Goal: Task Accomplishment & Management: Manage account settings

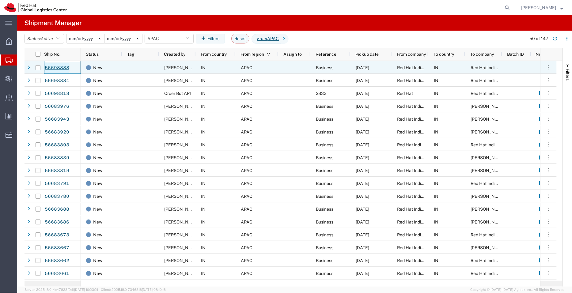
click at [61, 68] on link "56698888" at bounding box center [56, 68] width 25 height 10
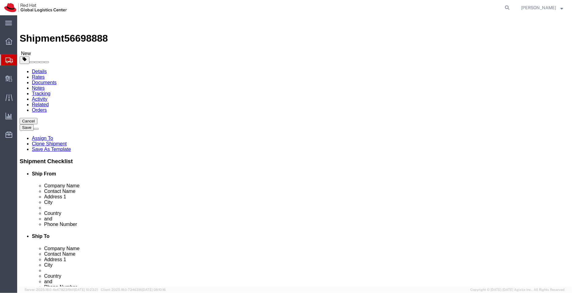
select select "38007"
select select "37986"
click link "ADDITIONAL INFORMATION"
drag, startPoint x: 554, startPoint y: 23, endPoint x: 571, endPoint y: 10, distance: 21.4
click link "ADDITIONAL INFORMATION"
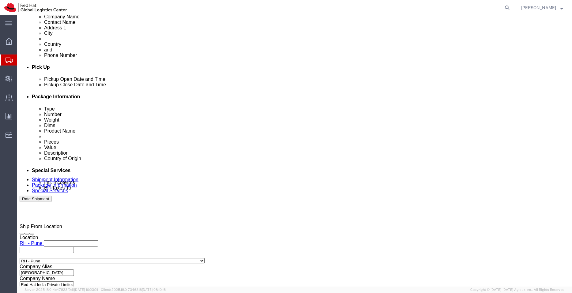
scroll to position [248, 0]
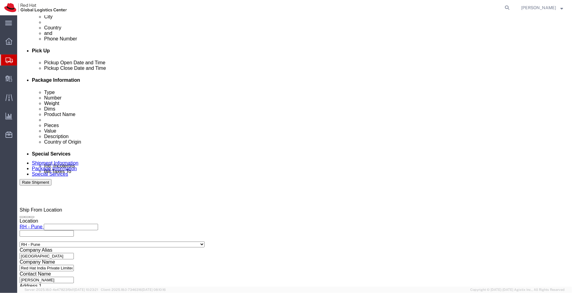
click div "[DATE] 1:51 PM"
type input "4:30 PM"
click button "Apply"
click icon
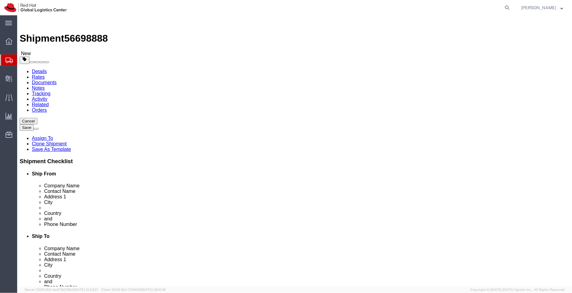
click dd "1.00 INR"
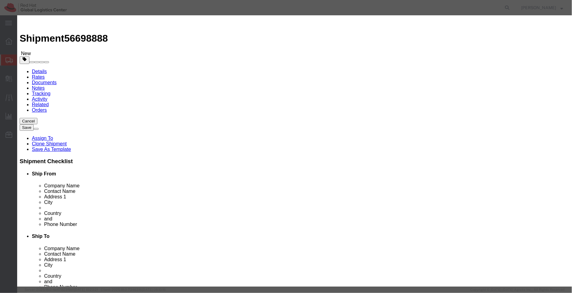
drag, startPoint x: 200, startPoint y: 49, endPoint x: 140, endPoint y: 53, distance: 60.4
click div "Product Name Documents Pieces 1.00 Select Bag Barrels 100Board Feet Bottle Box …"
click textarea
paste textarea "Documents"
type textarea "Documents"
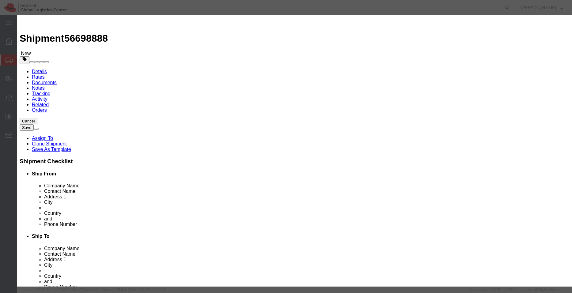
click div "Commodity library Product Name Documents Pieces 1.00 Select Bag Barrels 100Boar…"
click select "Select [GEOGRAPHIC_DATA] [GEOGRAPHIC_DATA] [GEOGRAPHIC_DATA] [GEOGRAPHIC_DATA] …"
select select "IN"
click select "Select [GEOGRAPHIC_DATA] [GEOGRAPHIC_DATA] [GEOGRAPHIC_DATA] [GEOGRAPHIC_DATA] …"
click button "Save & Close"
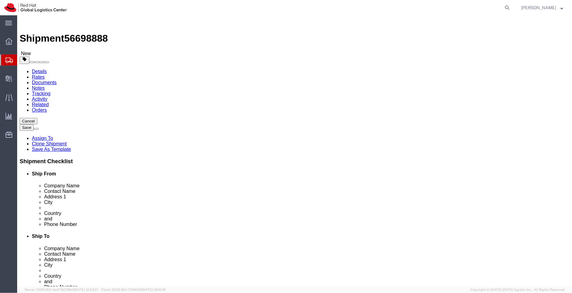
click icon
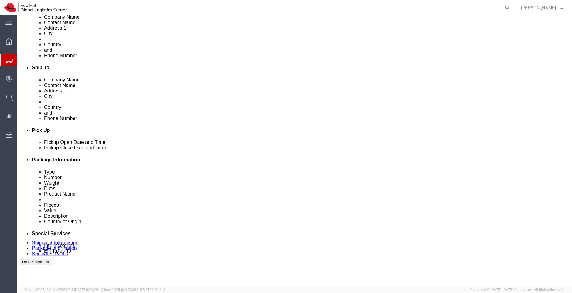
scroll to position [191, 0]
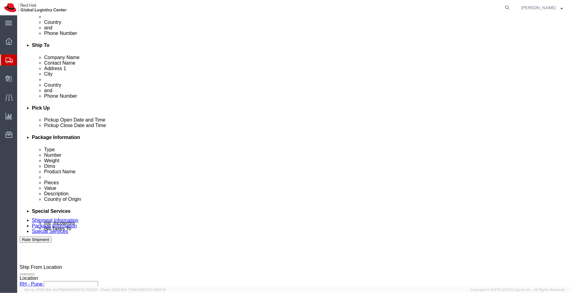
click ul "Enter Email Address"
type input "[EMAIL_ADDRESS][DOMAIN_NAME]"
click textarea
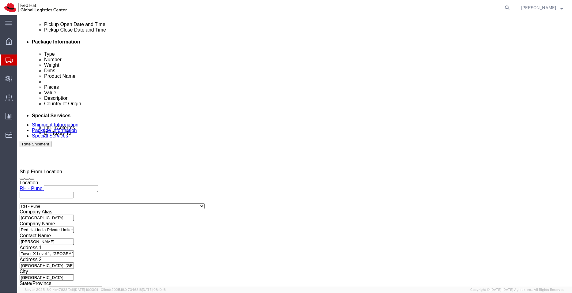
scroll to position [291, 0]
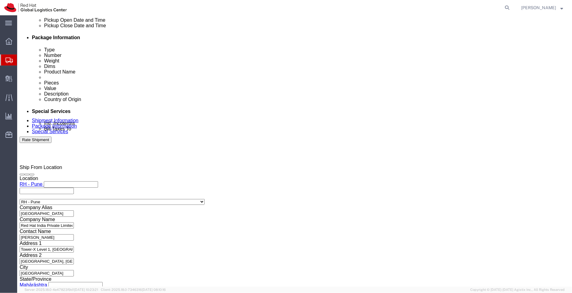
type textarea "Documents"
click button "Rate Shipment"
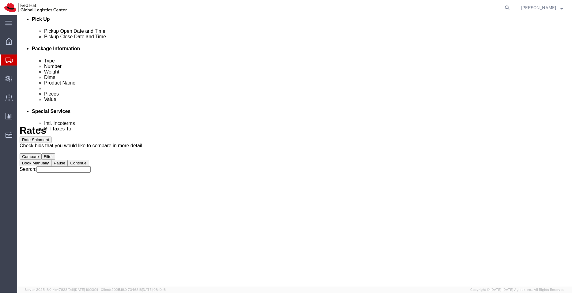
scroll to position [0, 0]
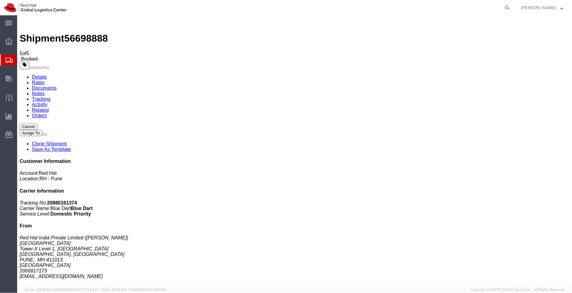
click at [32, 74] on link "Details" at bounding box center [39, 76] width 15 height 5
click link "Schedule pickup request"
click link "Documents"
click at [40, 74] on link "Details" at bounding box center [39, 76] width 15 height 5
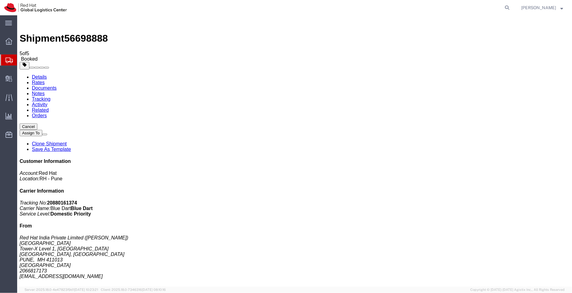
click at [0, 0] on span "Shipment Manager" at bounding box center [0, 0] width 0 height 0
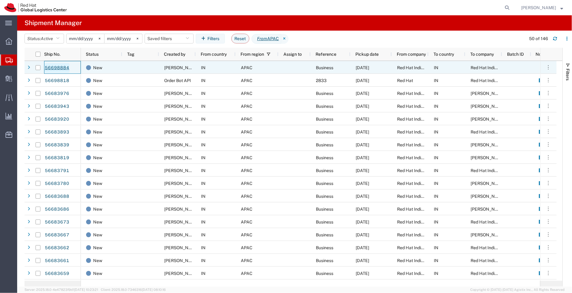
click at [53, 69] on link "56698884" at bounding box center [56, 68] width 25 height 10
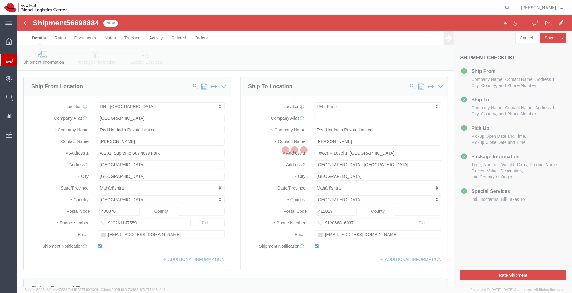
select select "37986"
select select "38007"
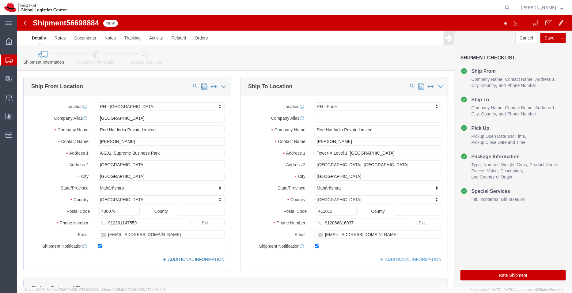
click link "ADDITIONAL INFORMATION"
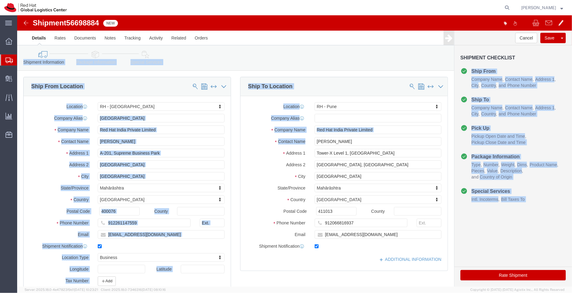
drag, startPoint x: 544, startPoint y: 45, endPoint x: 552, endPoint y: 123, distance: 78.8
click html "Shipment 56698884 New Details Rates Documents Notes Tracking Activity Related O…"
click div "Shipment Checklist Ship From Company Name Contact Name Address 1 City State/Pro…"
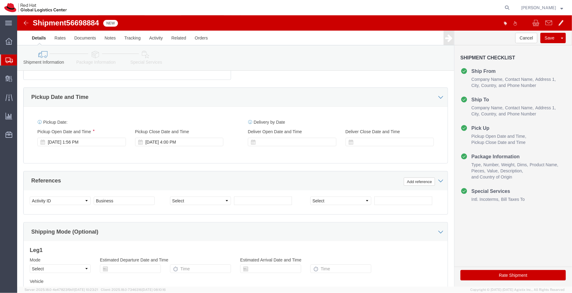
scroll to position [13, 0]
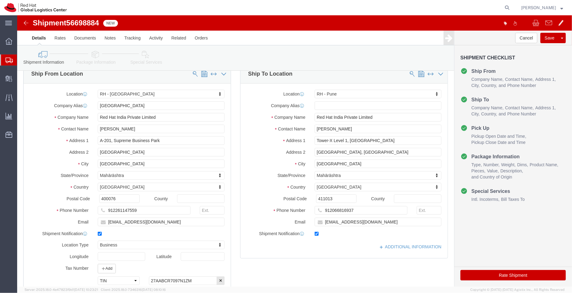
click div "Ship From Location Location [GEOGRAPHIC_DATA] - [GEOGRAPHIC_DATA] My Profile Lo…"
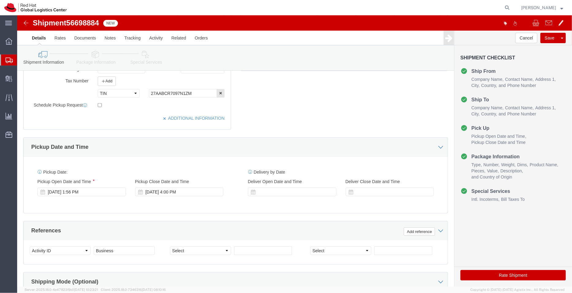
scroll to position [212, 0]
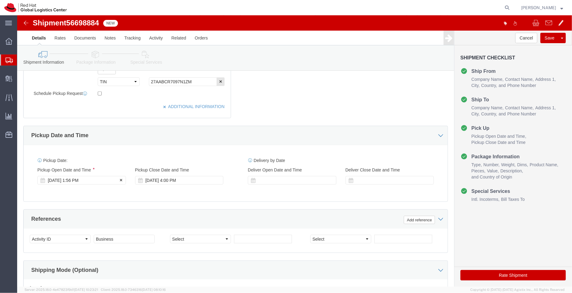
click div "[DATE] 1:56 PM"
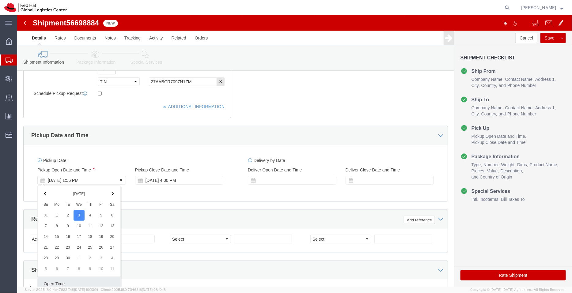
scroll to position [313, 0]
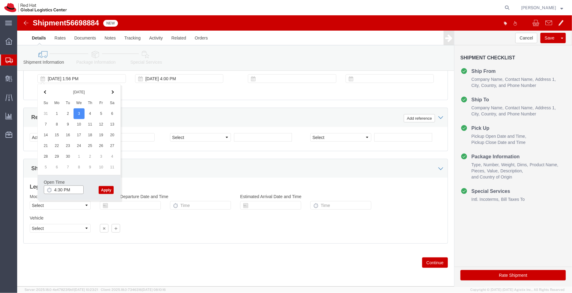
type input "4:30 PM"
click button "Apply"
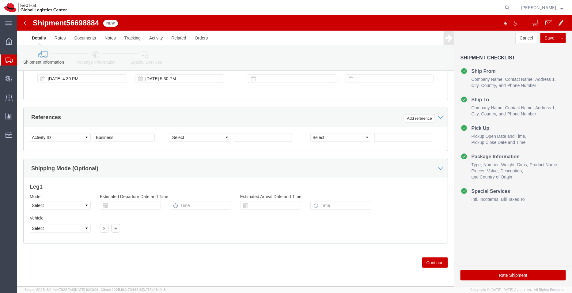
click icon
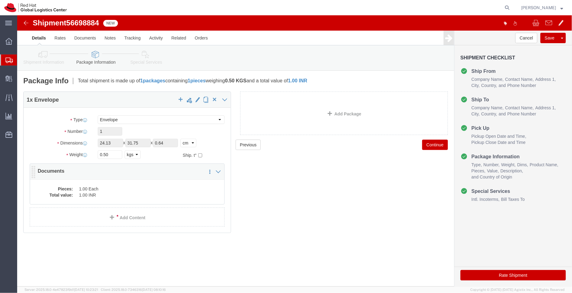
click dd "1.00 Each"
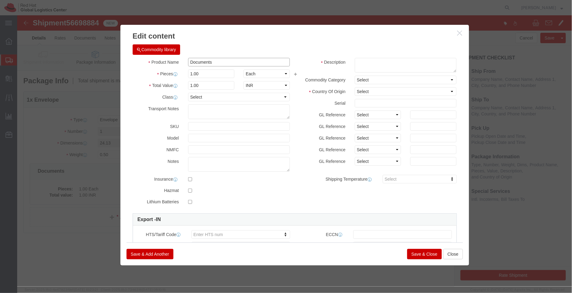
drag, startPoint x: 197, startPoint y: 47, endPoint x: 163, endPoint y: 42, distance: 34.7
click div "Commodity library Product Name Documents Pieces 1.00 Select Bag Barrels 100Boar…"
click textarea
paste textarea "Documents"
type textarea "Documents"
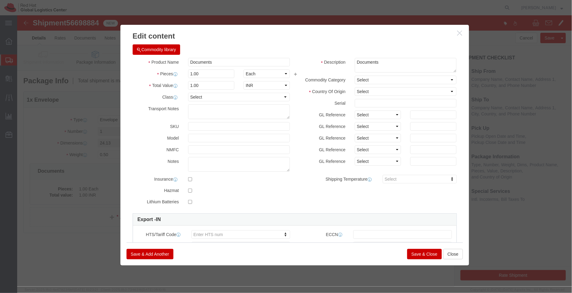
click div "Commodity library"
click select "Select [GEOGRAPHIC_DATA] [GEOGRAPHIC_DATA] [GEOGRAPHIC_DATA] [GEOGRAPHIC_DATA] …"
select select "IN"
click select "Select [GEOGRAPHIC_DATA] [GEOGRAPHIC_DATA] [GEOGRAPHIC_DATA] [GEOGRAPHIC_DATA] …"
click button "Save & Close"
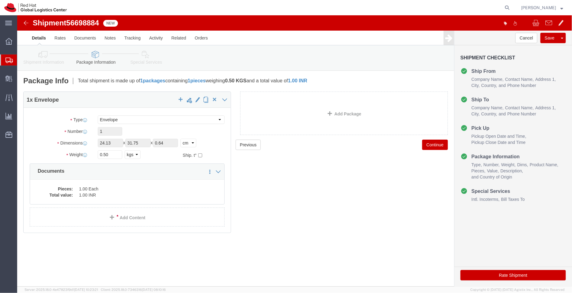
click icon
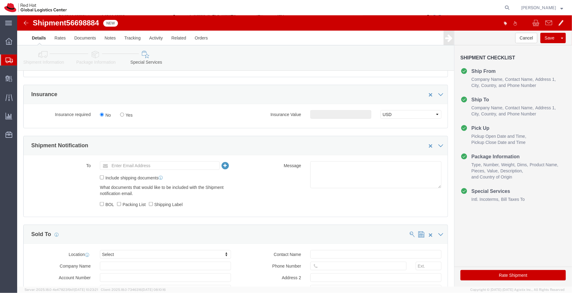
scroll to position [222, 0]
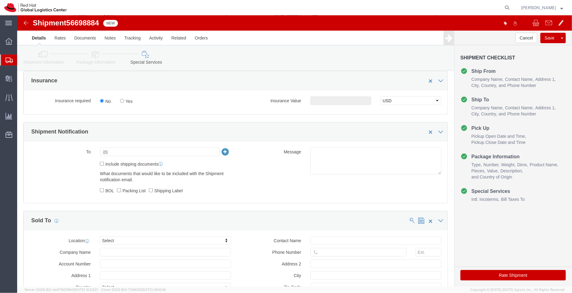
click input "text"
type input "[EMAIL_ADDRESS][DOMAIN_NAME]"
click textarea
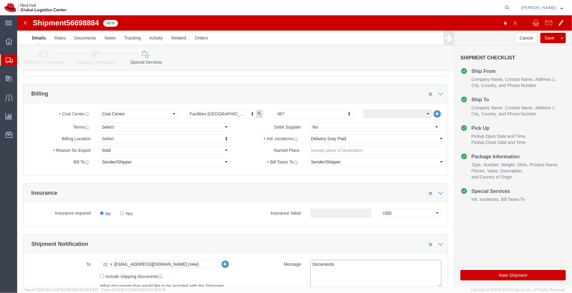
scroll to position [291, 0]
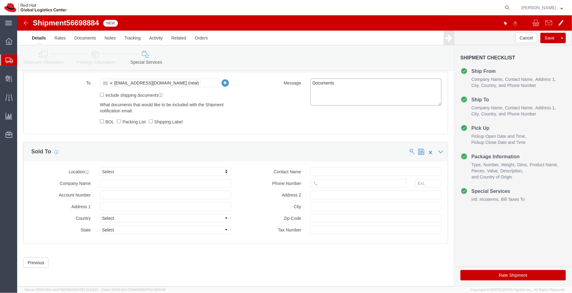
type textarea "Documents"
click button "Rate Shipment"
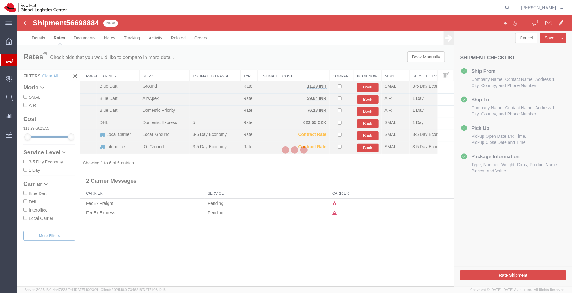
scroll to position [0, 0]
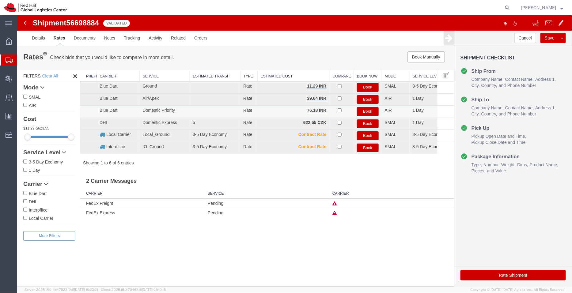
click at [372, 114] on button "Book" at bounding box center [368, 111] width 22 height 9
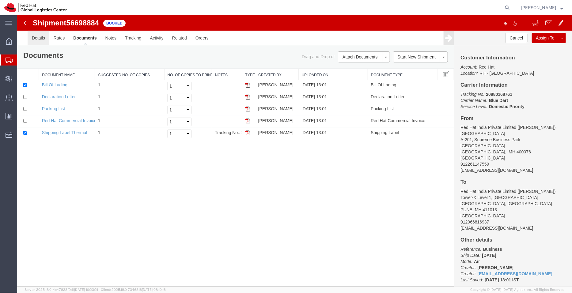
click at [35, 37] on link "Details" at bounding box center [38, 37] width 22 height 15
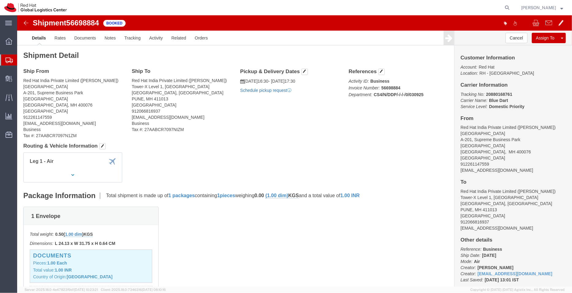
click link "Schedule pickup request"
drag, startPoint x: 293, startPoint y: 73, endPoint x: 227, endPoint y: 65, distance: 65.7
click div "Pickup & Delivery Dates [DATE] 16:30 - [DATE] 17:30 Pickup request number : 788…"
copy div "[DATE] 16:30 - [DATE] 17:30 Pickup request number : 78805745"
click link "Documents"
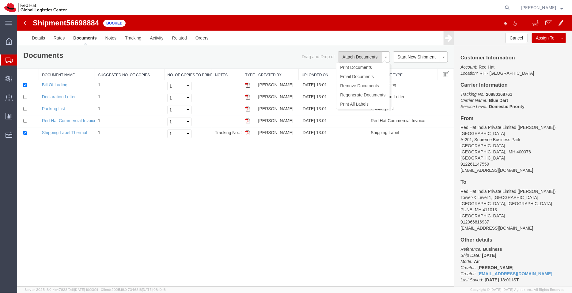
click at [349, 52] on button "Attach Documents" at bounding box center [360, 56] width 44 height 11
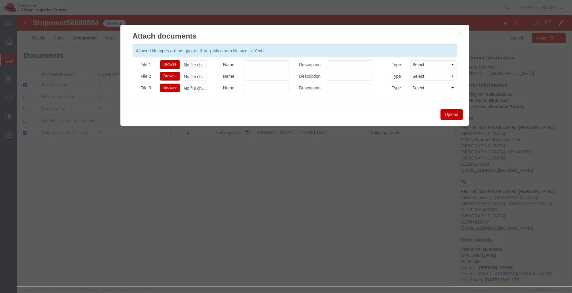
click at [458, 33] on icon "button" at bounding box center [459, 32] width 5 height 5
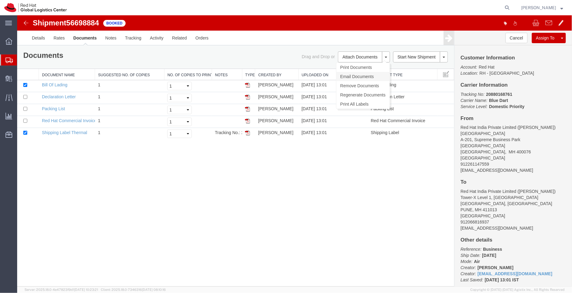
click at [357, 77] on link "Email Documents" at bounding box center [362, 76] width 53 height 9
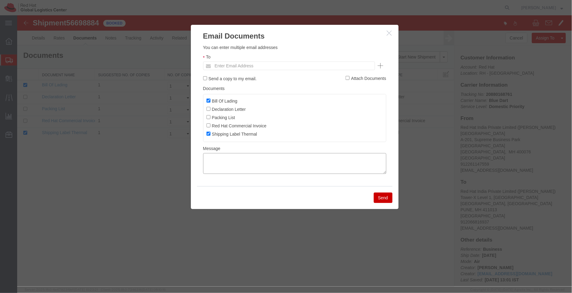
click at [275, 164] on textarea at bounding box center [294, 163] width 183 height 21
paste textarea "[DATE] 16:30 - [DATE] 17:30 Pickup request number: 78805745"
click at [204, 171] on textarea "[DATE] 16:30 - [DATE] 17:30 Pickup request number: 78805745" at bounding box center [294, 163] width 183 height 21
click at [204, 160] on textarea "[DATE] 16:30 - [DATE] 17:30 Blue Dart Pickup request number: 78805745" at bounding box center [294, 163] width 183 height 21
type textarea "Pickup date/time -09/03/2025 16:30 [DATE] 17:30 Blue Dart Pickup request number…"
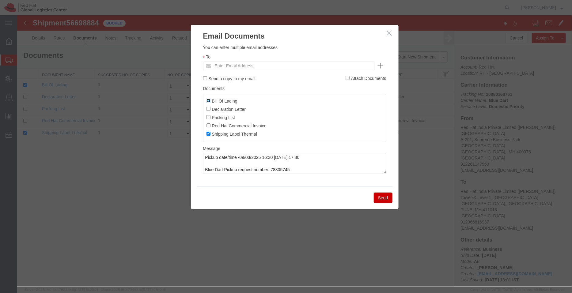
click at [208, 98] on input "Bill Of Lading" at bounding box center [208, 100] width 4 height 4
checkbox input "false"
click at [222, 65] on input "text" at bounding box center [247, 66] width 72 height 8
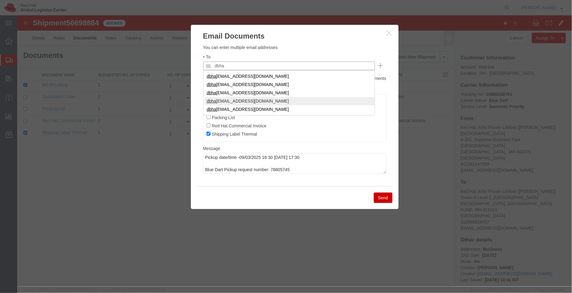
type input "dbha"
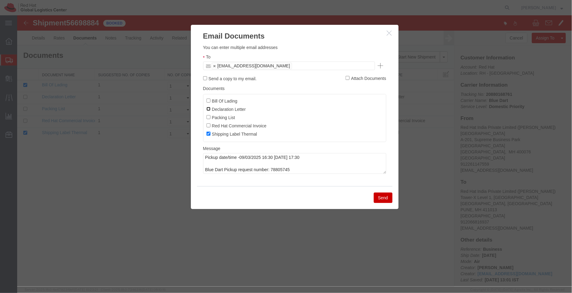
click at [208, 108] on input "Declaration Letter" at bounding box center [208, 109] width 4 height 4
checkbox input "false"
click at [380, 197] on button "Send" at bounding box center [382, 197] width 19 height 10
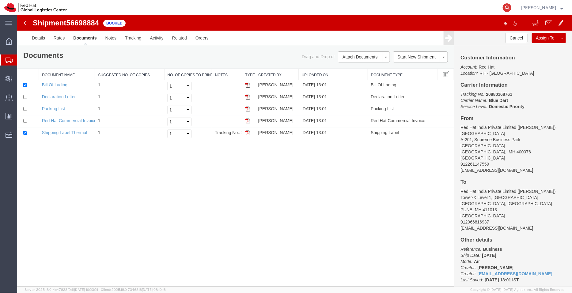
click at [507, 5] on icon at bounding box center [507, 7] width 9 height 9
paste input "Nda Warehouse"
drag, startPoint x: 365, startPoint y: 9, endPoint x: 288, endPoint y: 5, distance: 77.0
click at [288, 5] on div "Nda Warehouse" at bounding box center [291, 7] width 441 height 15
paste input "53595960670"
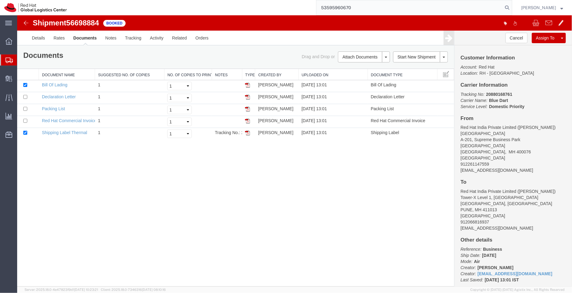
type input "53595960670"
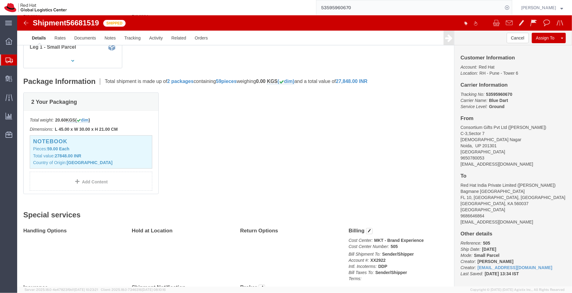
scroll to position [153, 0]
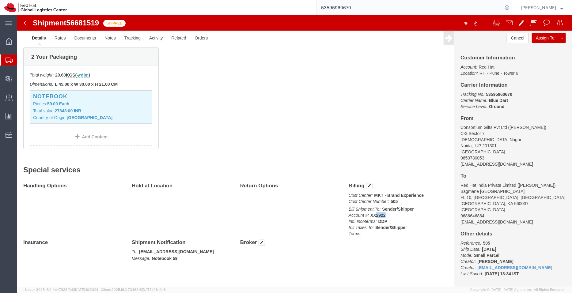
drag, startPoint x: 368, startPoint y: 198, endPoint x: 357, endPoint y: 199, distance: 12.0
click p "Bill Shipment To: Sender/Shipper Account #: XX2922 Intl. Incoterms: DDP Bill Ta…"
copy b "2922"
click at [0, 0] on span "Shipment Manager" at bounding box center [0, 0] width 0 height 0
